Goal: Task Accomplishment & Management: Manage account settings

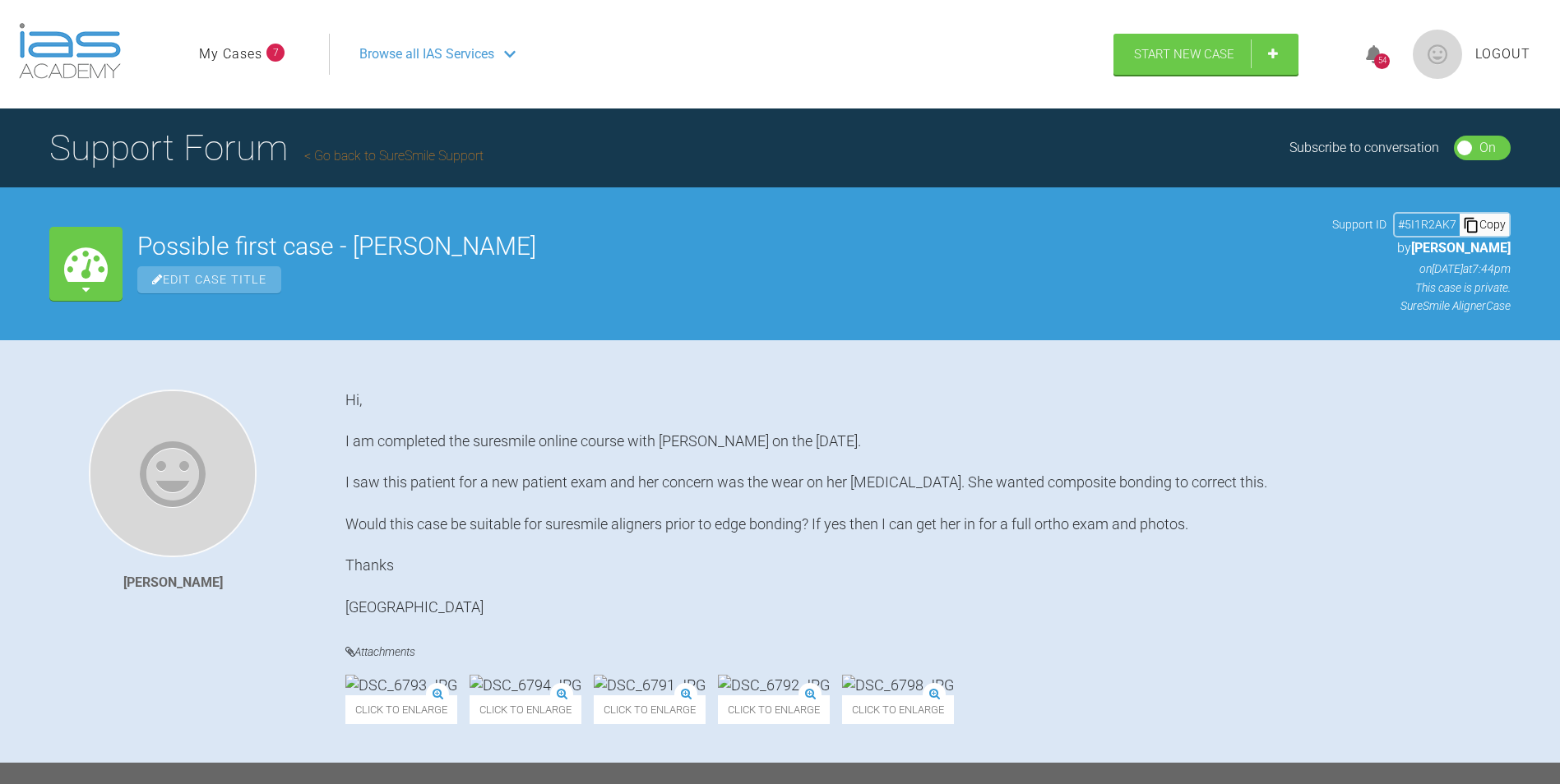
click at [1517, 58] on span "Logout" at bounding box center [1502, 54] width 55 height 21
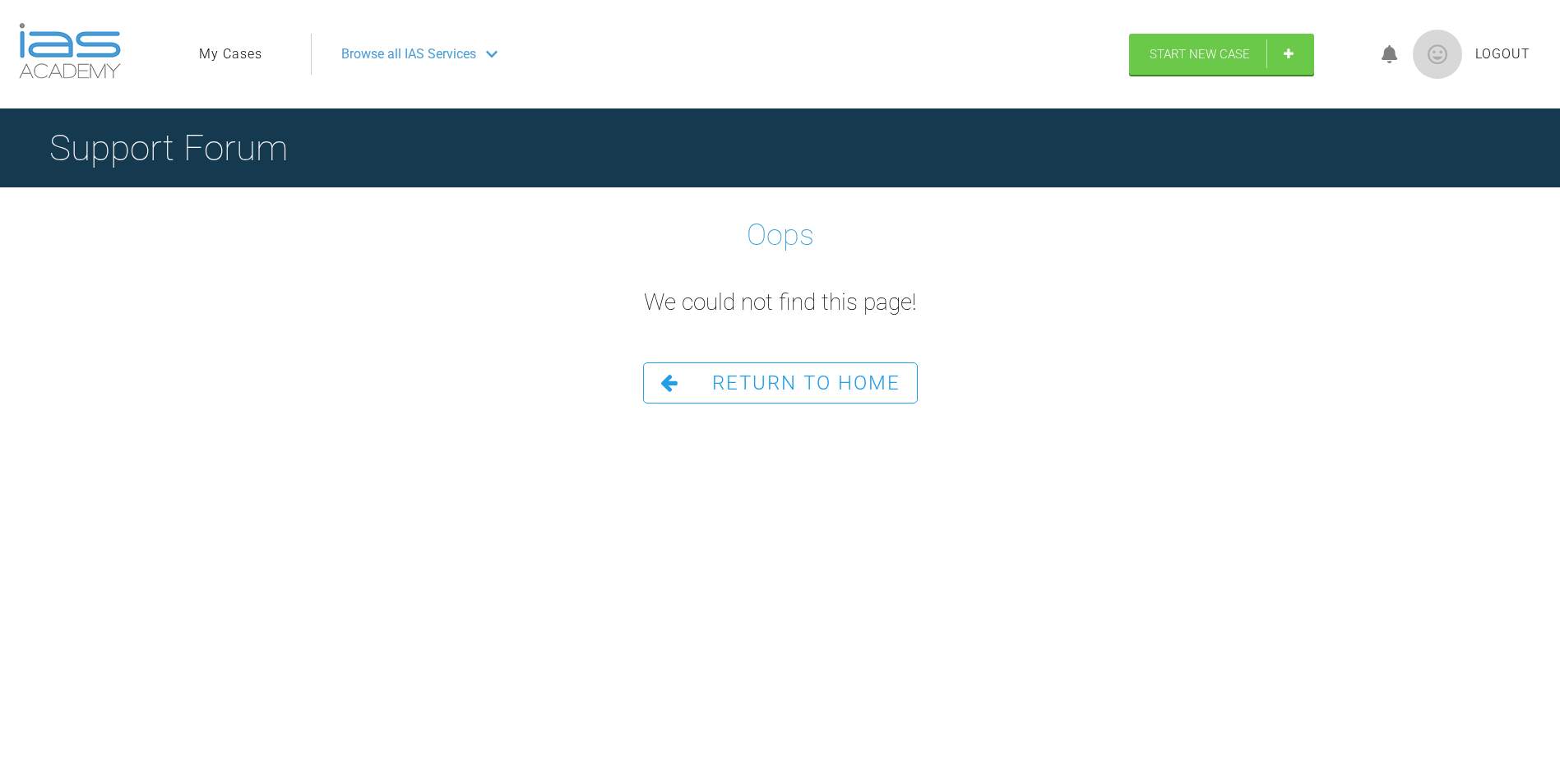
click at [1504, 55] on span "Logout" at bounding box center [1502, 54] width 55 height 21
